Goal: Transaction & Acquisition: Purchase product/service

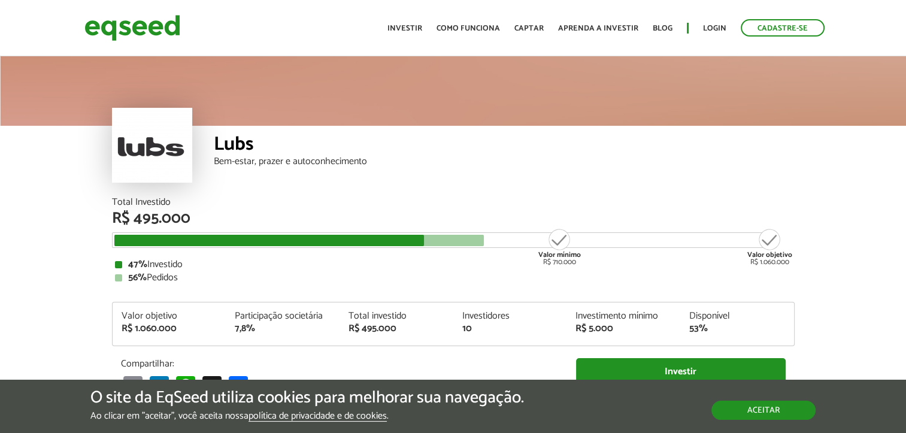
click at [752, 401] on button "Aceitar" at bounding box center [763, 410] width 104 height 19
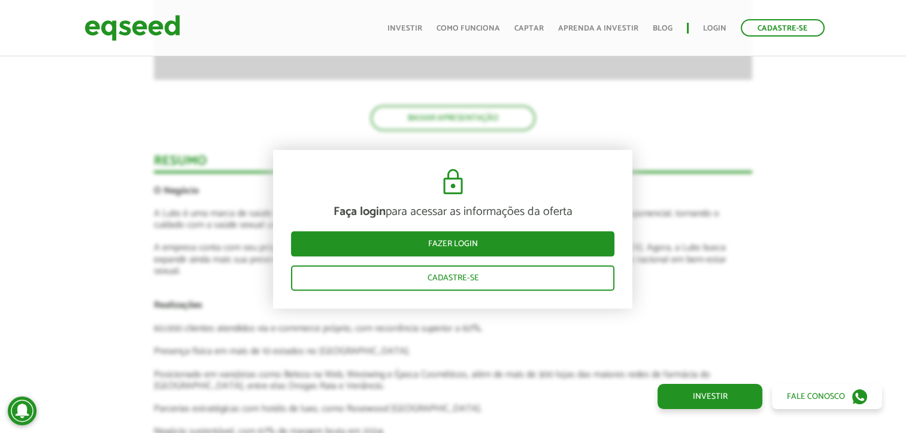
scroll to position [1489, 0]
